Goal: Task Accomplishment & Management: Manage account settings

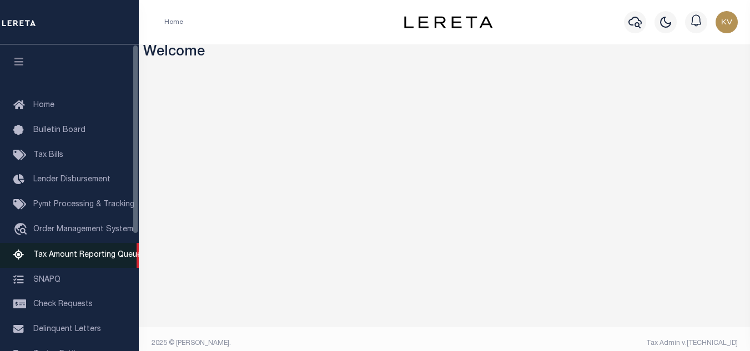
click at [114, 259] on span "Tax Amount Reporting Queue" at bounding box center [87, 256] width 108 height 8
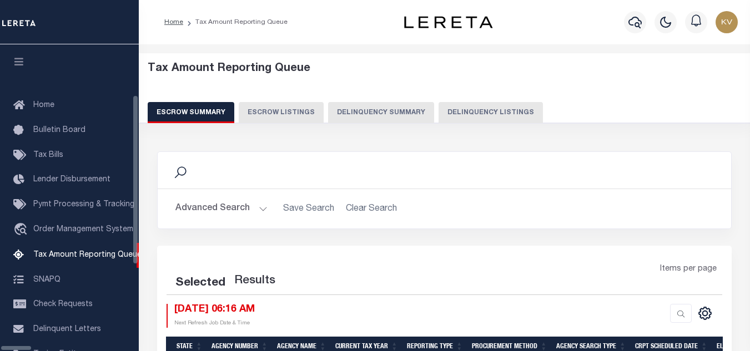
select select "100"
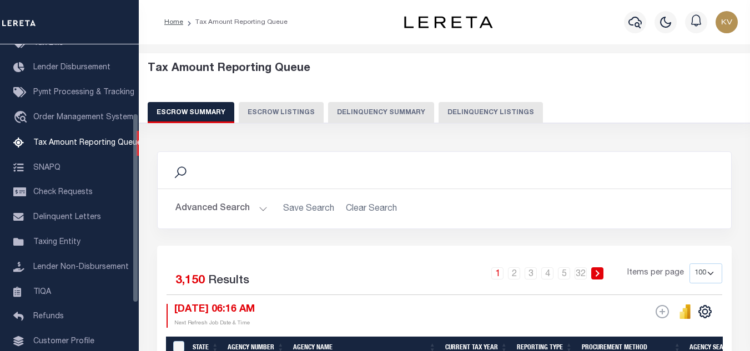
scroll to position [112, 0]
click at [473, 112] on button "Delinquency Listings" at bounding box center [491, 112] width 104 height 21
select select "100"
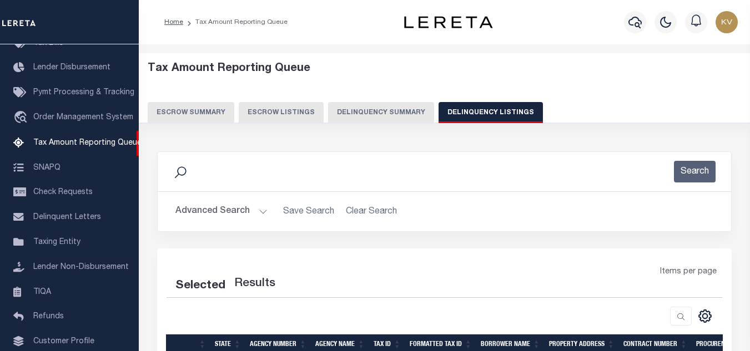
select select "100"
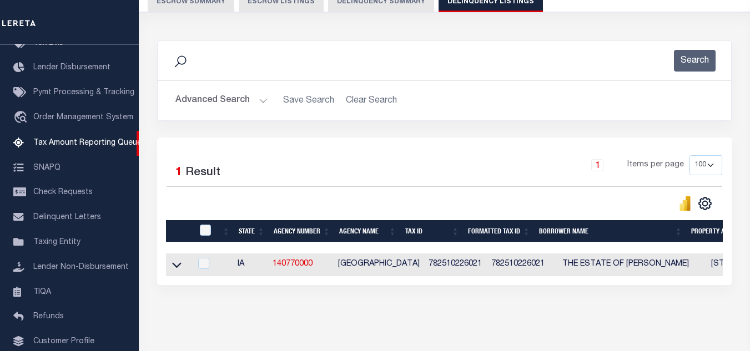
scroll to position [154, 0]
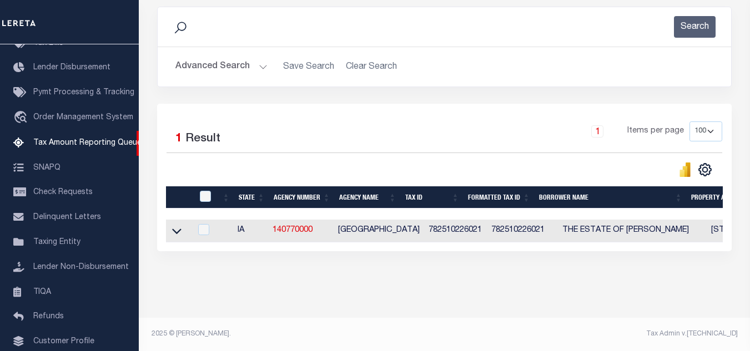
click at [250, 64] on button "Advanced Search" at bounding box center [221, 67] width 92 height 22
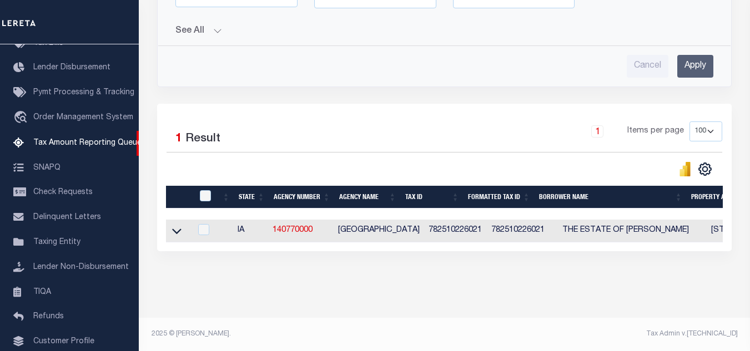
scroll to position [339, 0]
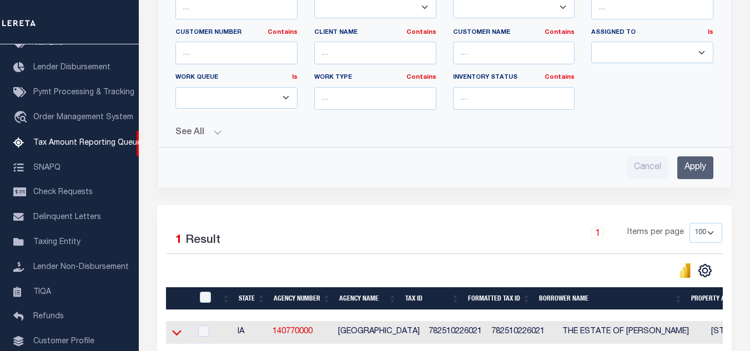
click at [178, 336] on icon at bounding box center [176, 333] width 9 height 6
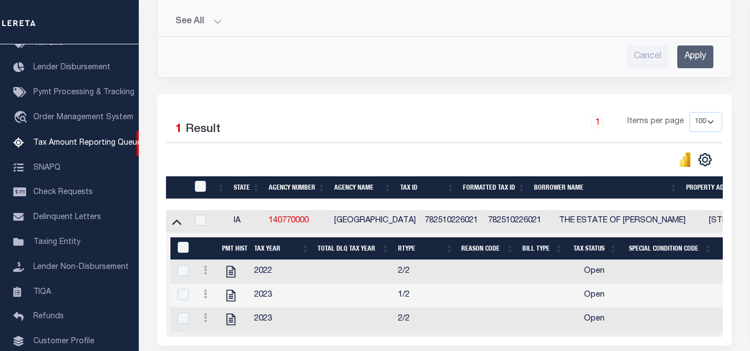
scroll to position [506, 0]
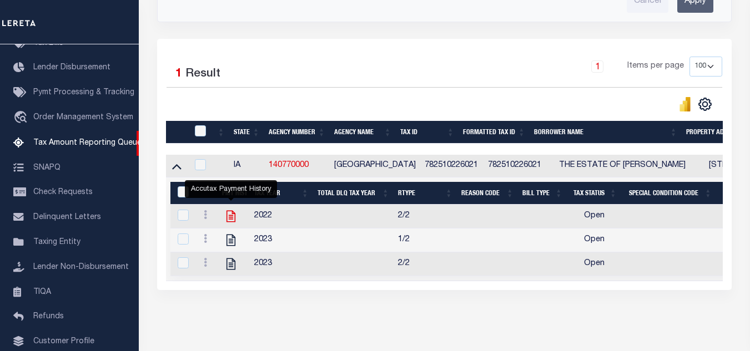
click at [231, 218] on icon "" at bounding box center [231, 217] width 9 height 12
checkbox input "true"
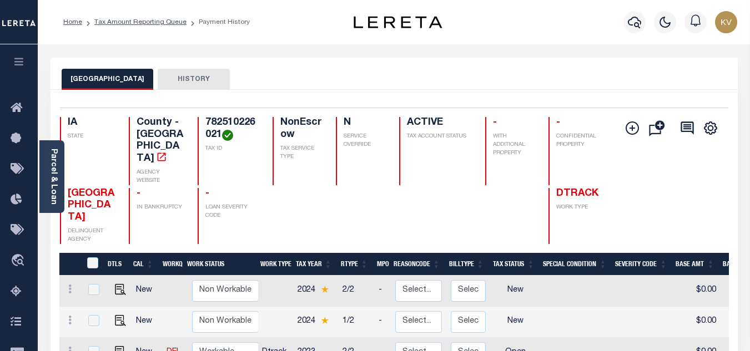
scroll to position [111, 0]
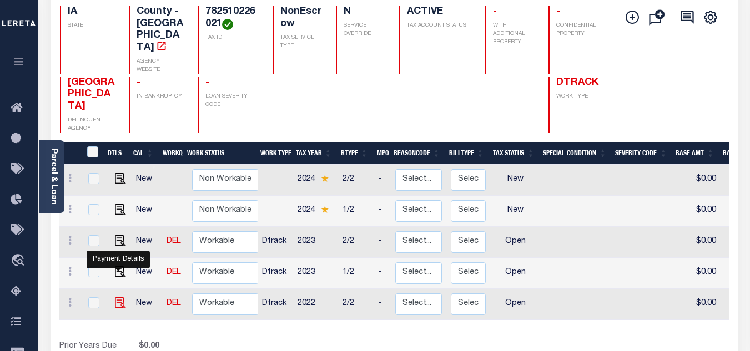
click at [118, 298] on img "" at bounding box center [120, 303] width 11 height 11
checkbox input "true"
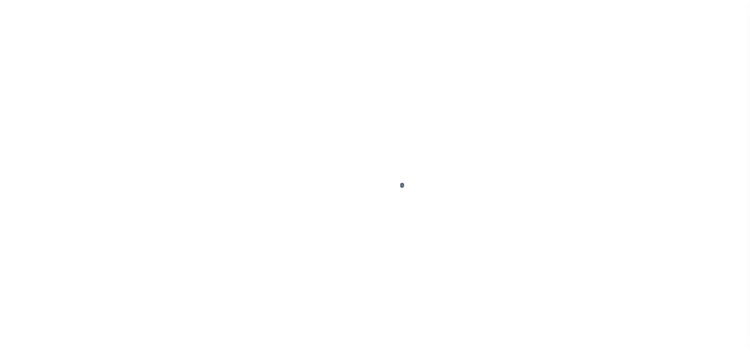
select select "OP2"
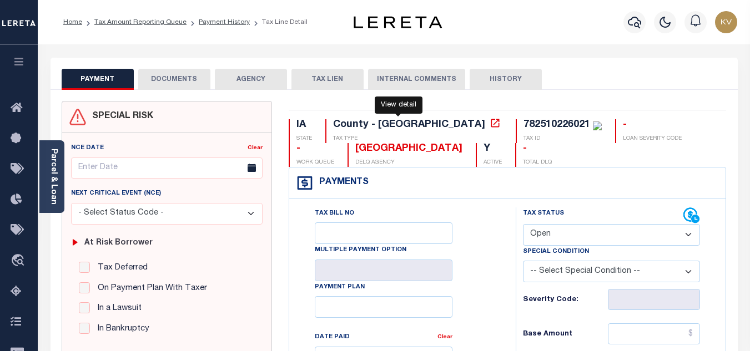
click at [490, 122] on icon at bounding box center [495, 123] width 11 height 11
click at [223, 22] on link "Payment History" at bounding box center [224, 22] width 51 height 7
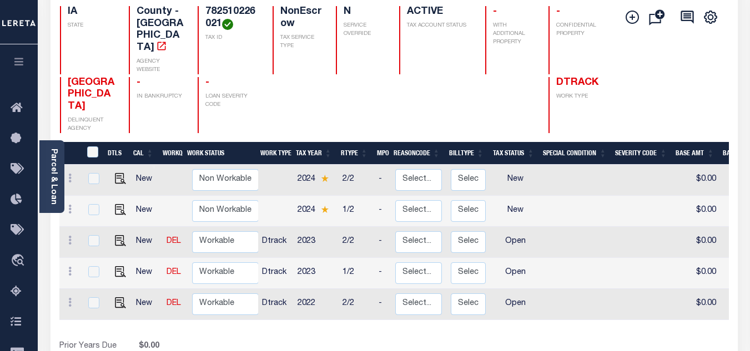
scroll to position [167, 0]
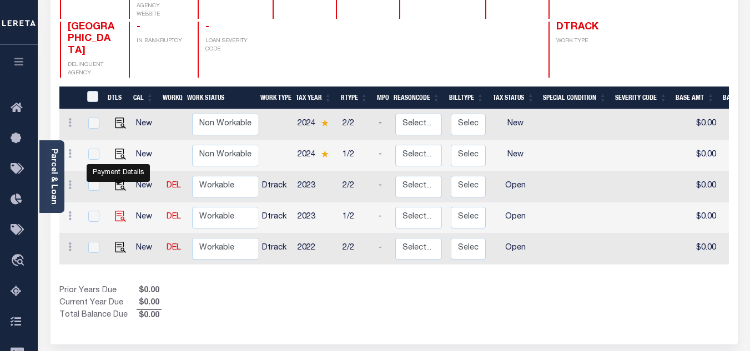
click at [116, 211] on img "" at bounding box center [120, 216] width 11 height 11
checkbox input "true"
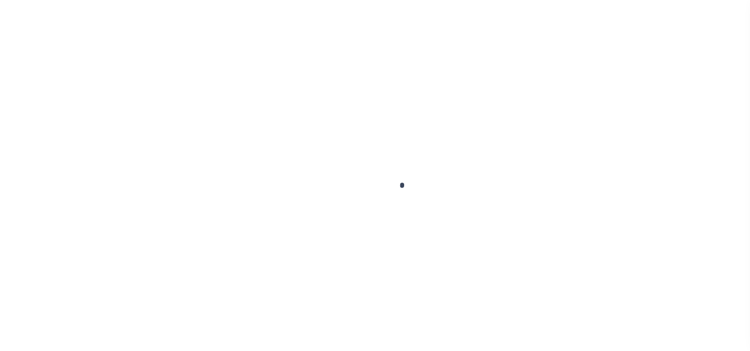
select select "OP2"
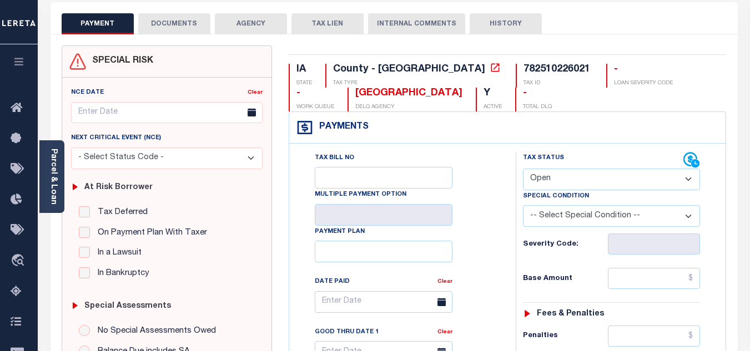
scroll to position [167, 0]
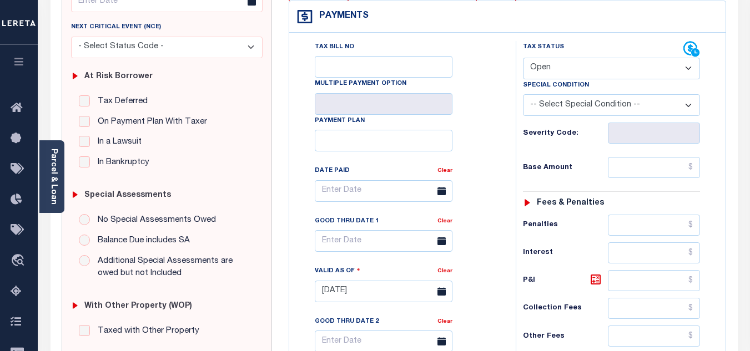
click at [551, 110] on select "-- Select Special Condition -- 3RD PARTY TAX LIEN AGENCY TAX LIEN (A.K.A Inside…" at bounding box center [611, 105] width 177 height 22
click at [493, 84] on div "Tax Bill No Multiple Payment Option Payment Plan Clear" at bounding box center [399, 197] width 199 height 312
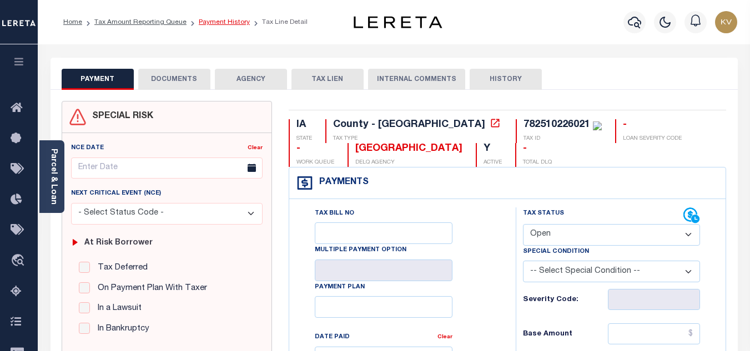
click at [207, 23] on link "Payment History" at bounding box center [224, 22] width 51 height 7
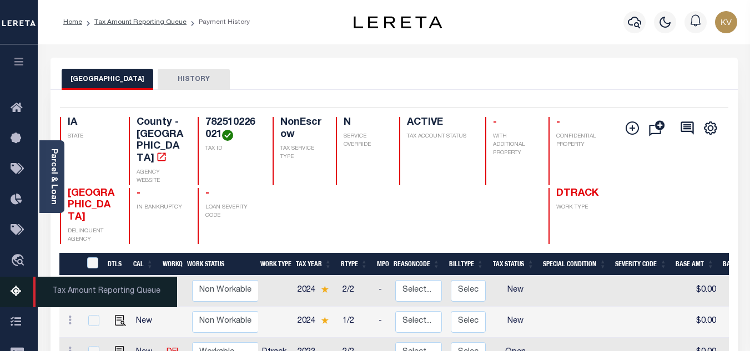
click at [19, 298] on icon at bounding box center [20, 292] width 18 height 14
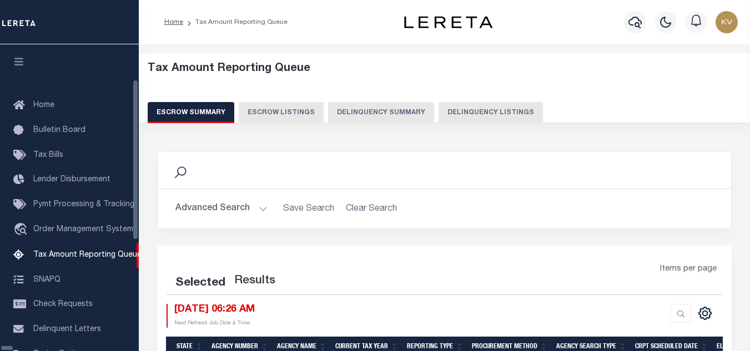
scroll to position [112, 0]
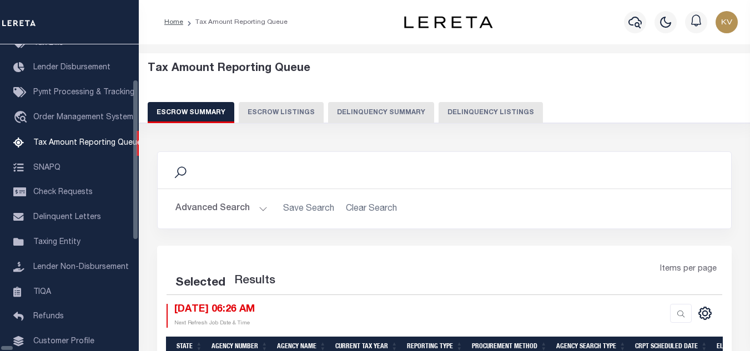
select select "100"
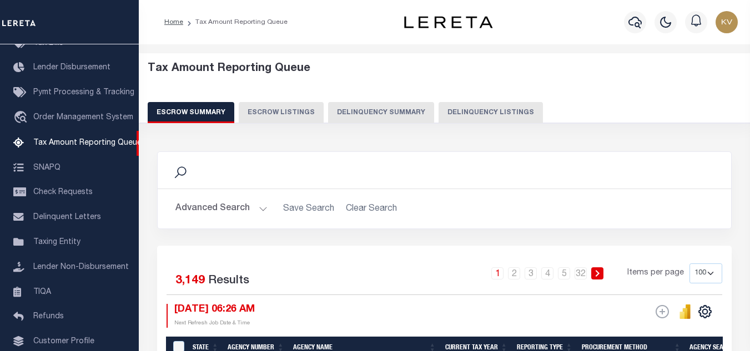
click at [483, 119] on button "Delinquency Listings" at bounding box center [491, 112] width 104 height 21
select select
select select "100"
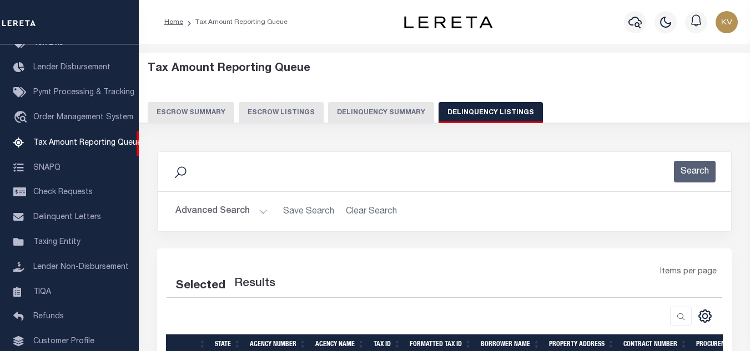
select select "100"
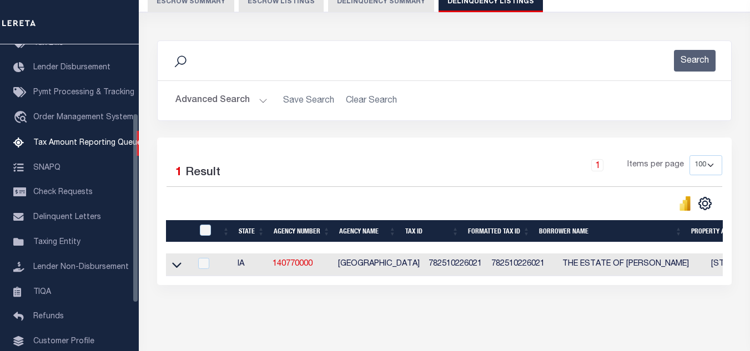
scroll to position [154, 0]
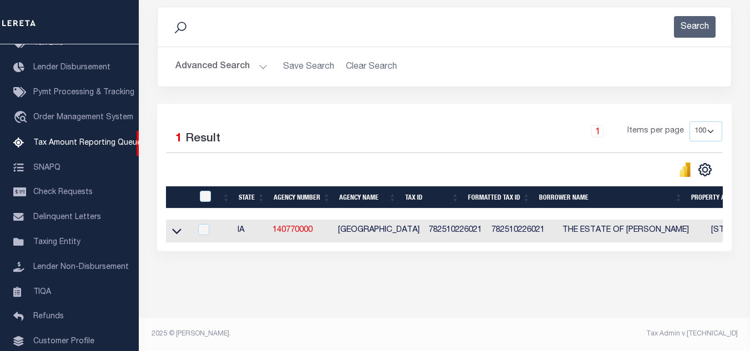
click at [260, 56] on button "Advanced Search" at bounding box center [221, 67] width 92 height 22
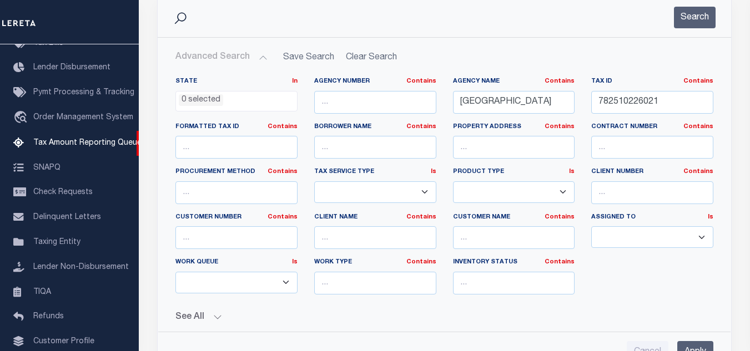
click at [262, 58] on button "Advanced Search" at bounding box center [221, 58] width 92 height 22
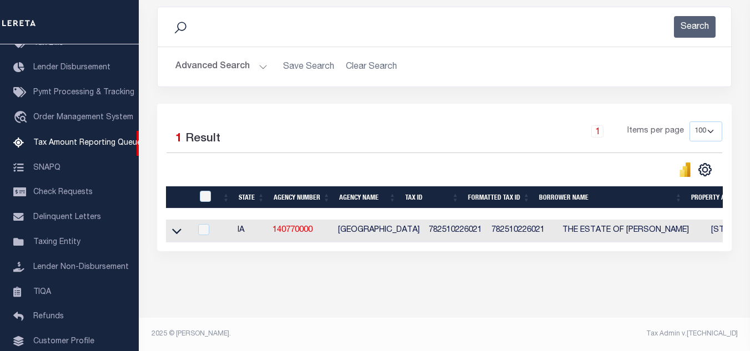
click at [262, 58] on button "Advanced Search" at bounding box center [221, 67] width 92 height 22
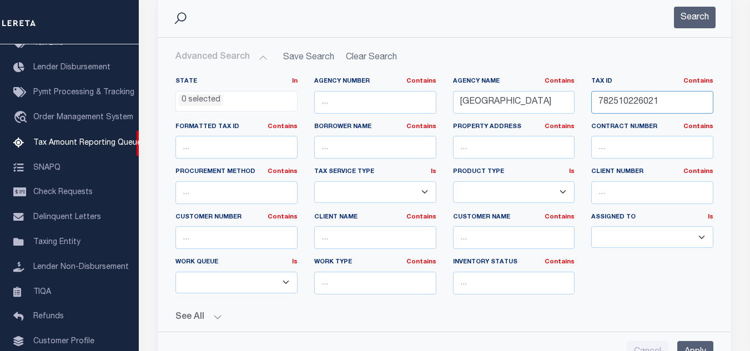
click at [653, 105] on input "782510226021" at bounding box center [652, 102] width 122 height 23
paste input "92523378019"
type input "792523378019"
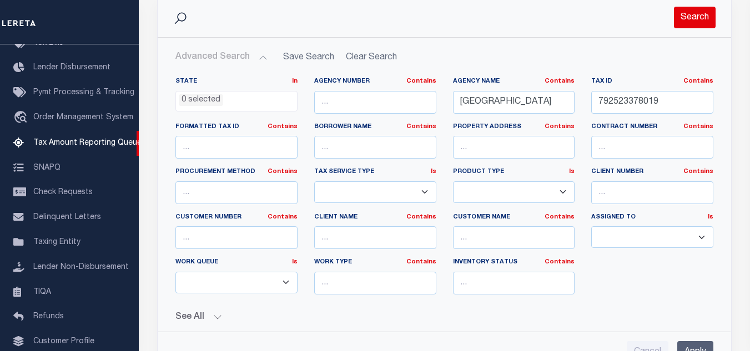
click at [692, 26] on button "Search" at bounding box center [695, 18] width 42 height 22
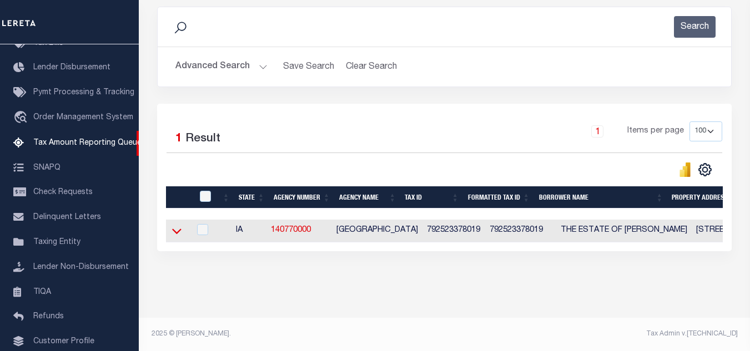
click at [175, 225] on icon at bounding box center [176, 231] width 9 height 12
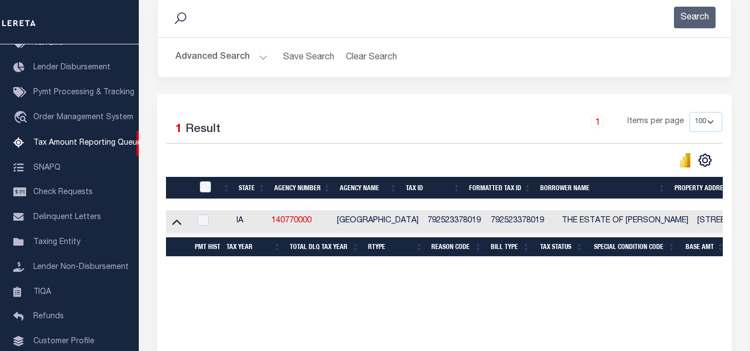
scroll to position [210, 0]
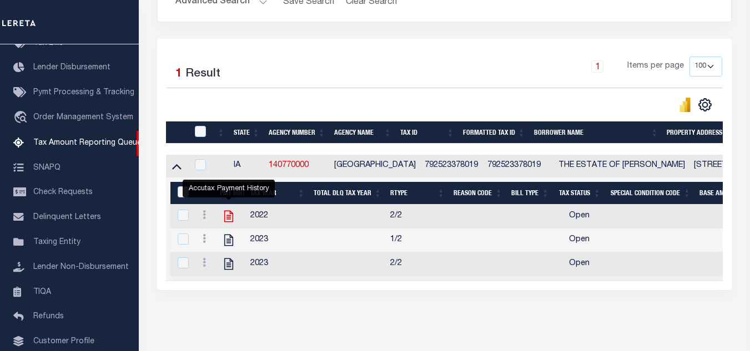
click at [229, 222] on icon "" at bounding box center [228, 217] width 9 height 12
checkbox input "true"
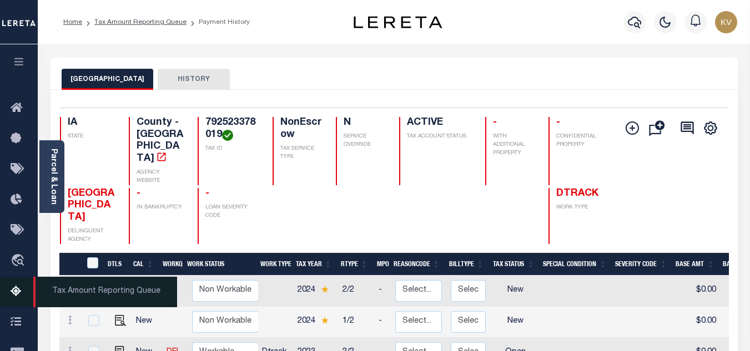
click at [13, 297] on icon at bounding box center [20, 292] width 18 height 14
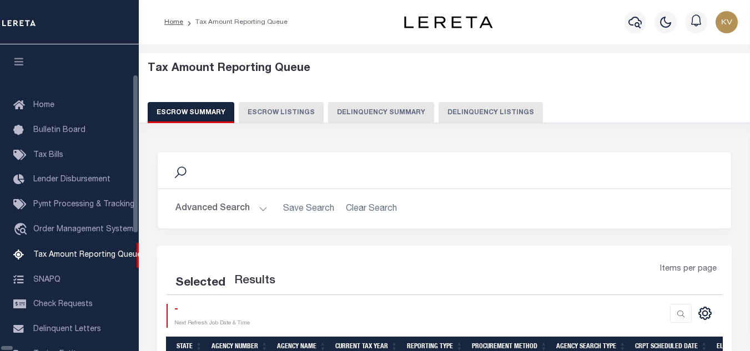
click at [473, 113] on button "Delinquency Listings" at bounding box center [491, 112] width 104 height 21
select select "100"
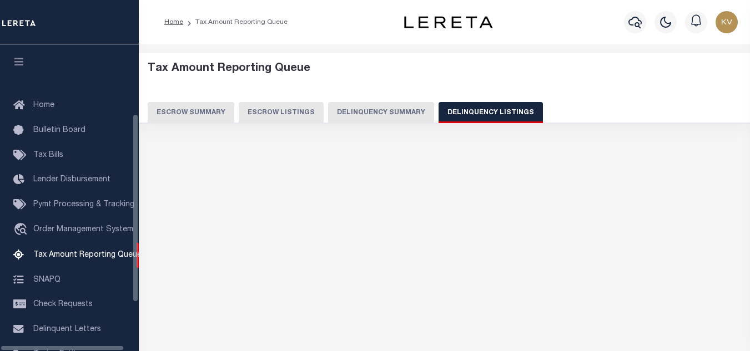
select select "100"
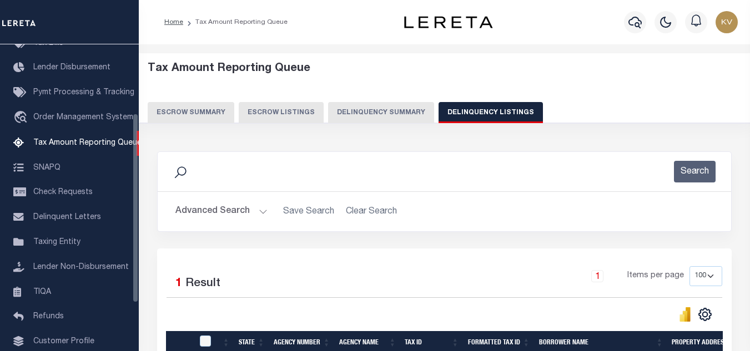
scroll to position [111, 0]
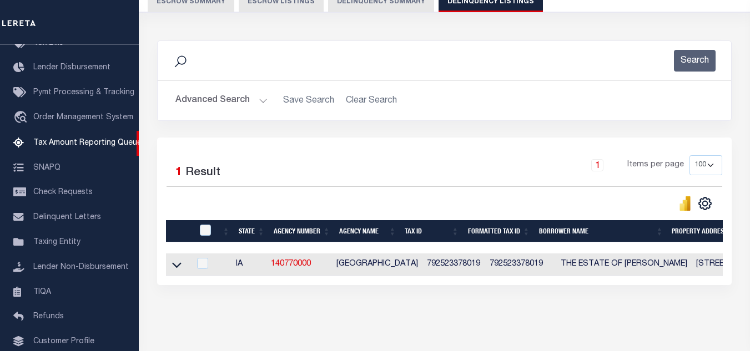
click at [245, 100] on button "Advanced Search" at bounding box center [221, 101] width 92 height 22
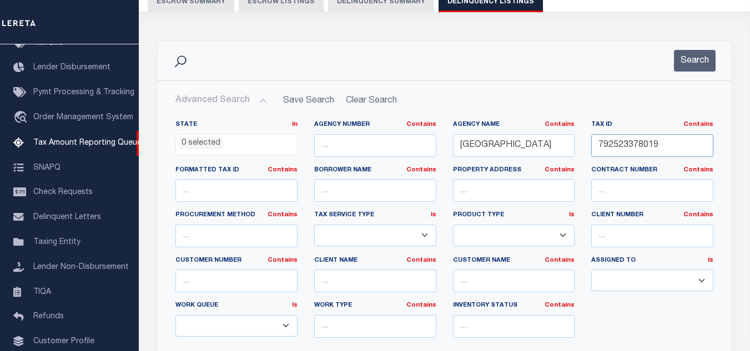
drag, startPoint x: 667, startPoint y: 147, endPoint x: 524, endPoint y: 142, distance: 143.4
click at [524, 142] on div "State In In AK AL AR AZ CA CO CT DC DE FL GA GU HI IA ID IL IN KS KY LA MA MD M…" at bounding box center [444, 233] width 555 height 227
paste input "310310345010000"
type input "310310345010000"
drag, startPoint x: 521, startPoint y: 145, endPoint x: 426, endPoint y: 145, distance: 95.5
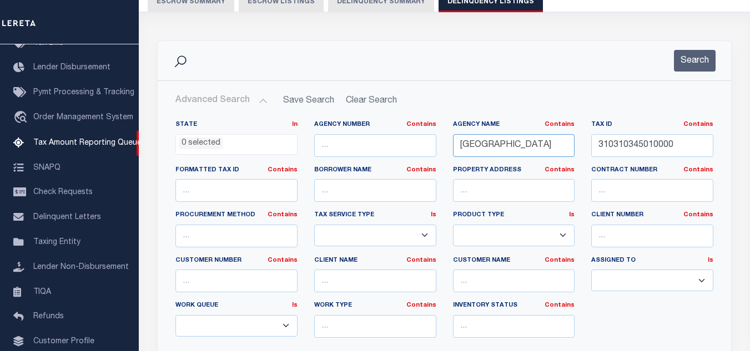
click at [426, 145] on div "State In In AK AL AR AZ CA CO CT DC DE FL GA GU HI IA ID IL IN KS KY LA MA MD M…" at bounding box center [444, 233] width 555 height 227
paste input "FREMONT"
type input "[GEOGRAPHIC_DATA]"
click at [702, 69] on button "Search" at bounding box center [695, 61] width 42 height 22
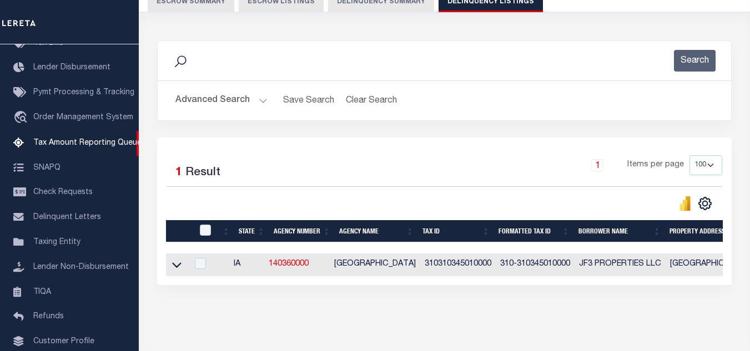
scroll to position [154, 0]
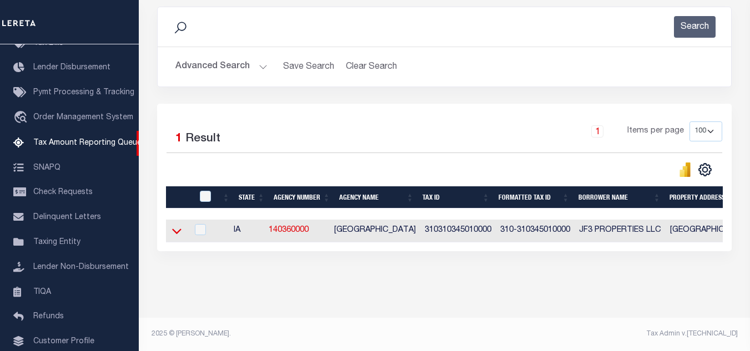
click at [174, 229] on icon at bounding box center [176, 232] width 9 height 6
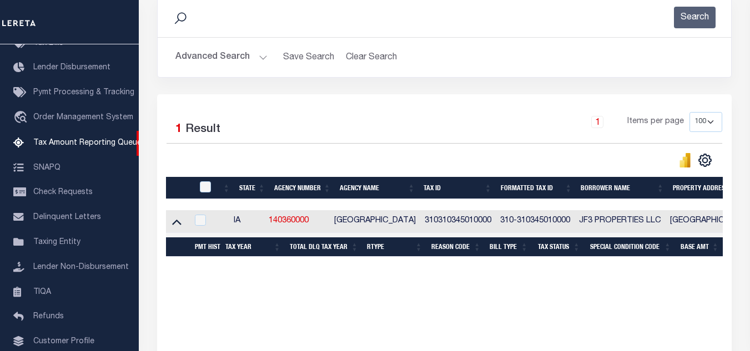
scroll to position [210, 0]
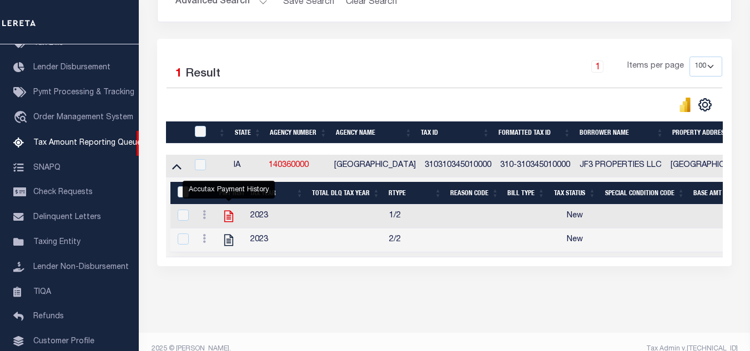
click at [226, 222] on icon "" at bounding box center [229, 216] width 14 height 14
checkbox input "true"
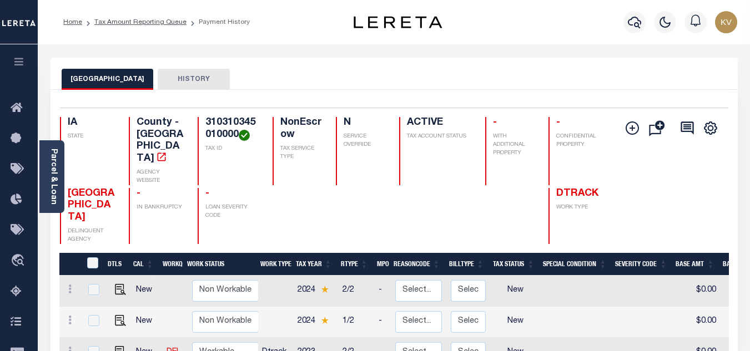
scroll to position [167, 0]
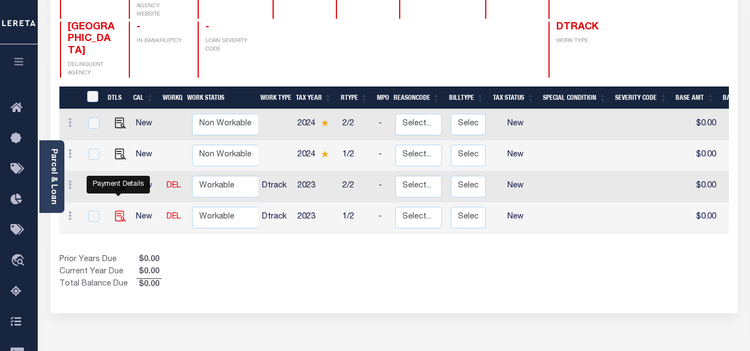
click at [115, 211] on img "" at bounding box center [120, 216] width 11 height 11
checkbox input "true"
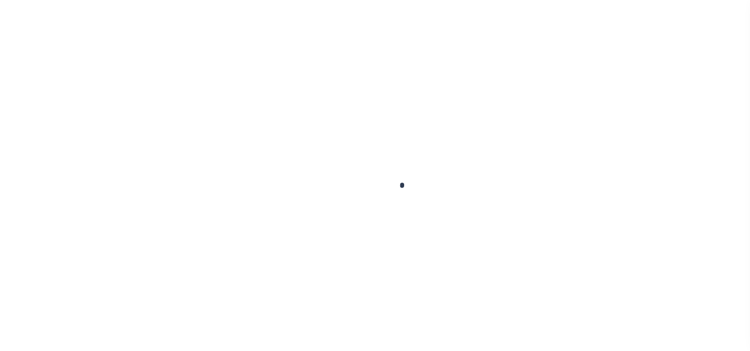
checkbox input "false"
type input "[DATE]"
select select "NW2"
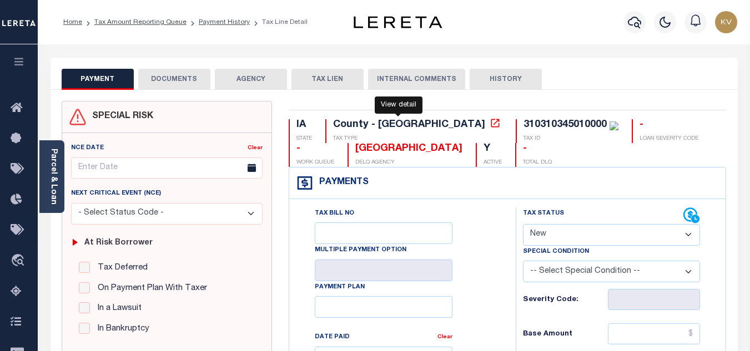
click at [491, 125] on icon at bounding box center [495, 123] width 8 height 8
click at [213, 24] on link "Payment History" at bounding box center [224, 22] width 51 height 7
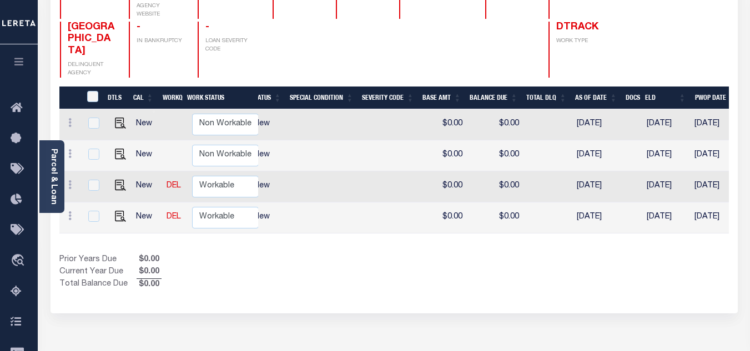
scroll to position [0, 254]
click at [600, 219] on div "DTLS CAL WorkQ Work Status Work Type Tax Year RType MPO ReasonCode BillType Tax…" at bounding box center [394, 189] width 670 height 205
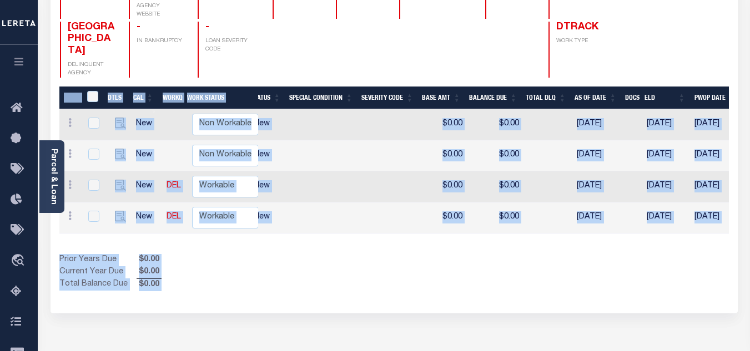
drag, startPoint x: 600, startPoint y: 219, endPoint x: 467, endPoint y: 217, distance: 133.3
click at [467, 217] on div "DTLS CAL WorkQ Work Status Work Type Tax Year RType MPO ReasonCode BillType Tax…" at bounding box center [394, 189] width 670 height 205
click at [371, 269] on div "Selected 4 Results 1 Items per page 25 50 100 IA STATE TAX ID N" at bounding box center [394, 118] width 687 height 390
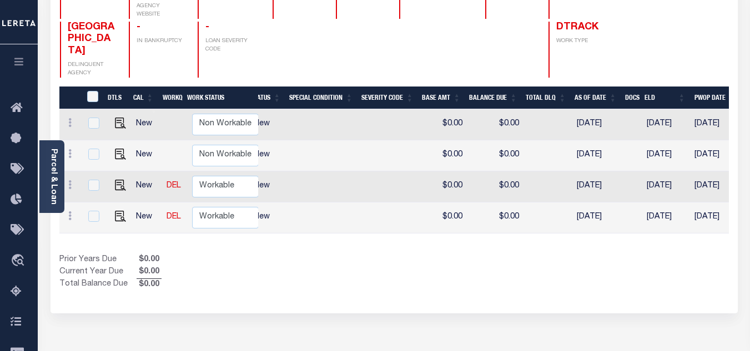
drag, startPoint x: 370, startPoint y: 218, endPoint x: 312, endPoint y: 218, distance: 58.9
click at [312, 218] on div "DTLS CAL WorkQ Work Status Work Type Tax Year RType MPO ReasonCode BillType Tax…" at bounding box center [394, 189] width 670 height 205
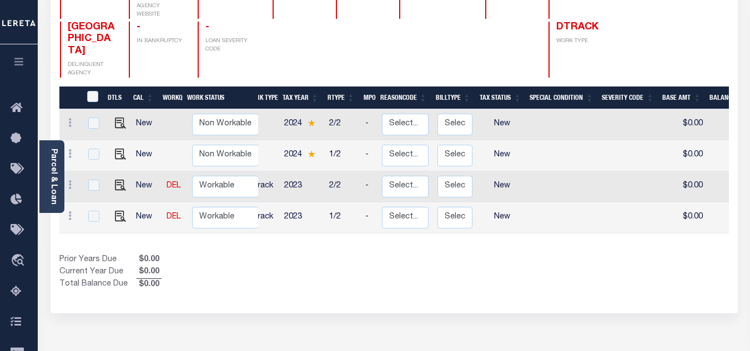
scroll to position [0, 0]
